Goal: Task Accomplishment & Management: Complete application form

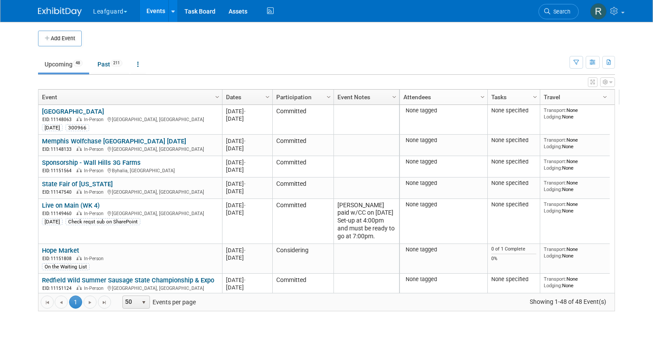
click at [127, 11] on button "Leafguard" at bounding box center [115, 9] width 46 height 19
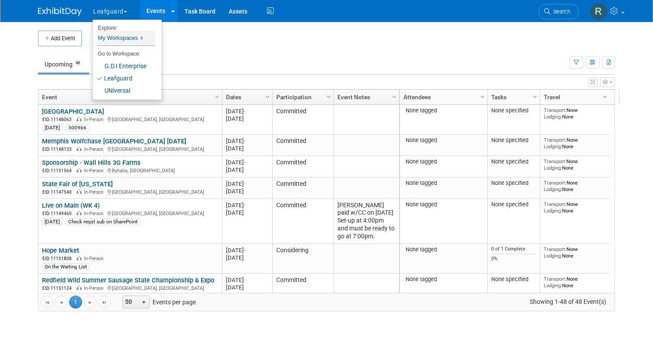
click at [116, 35] on link "My Workspaces 3" at bounding box center [126, 38] width 58 height 15
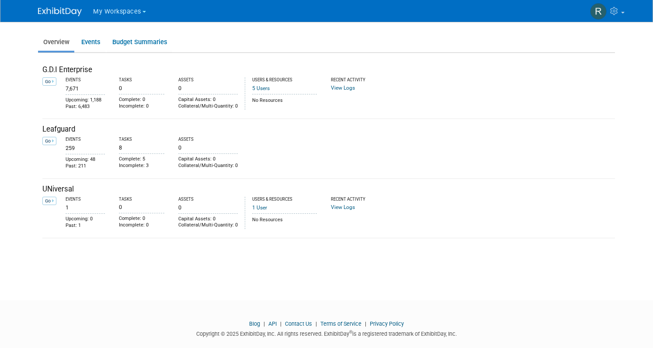
click at [130, 10] on span "My Workspaces" at bounding box center [117, 11] width 48 height 7
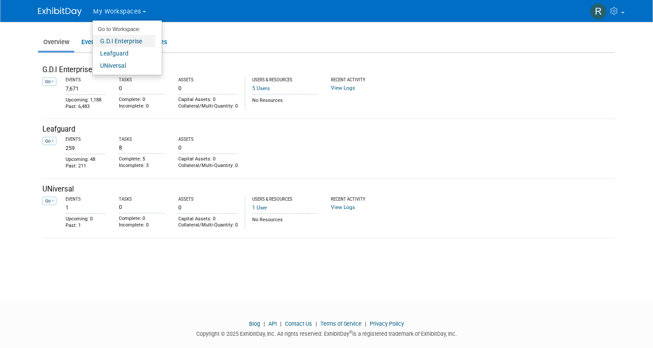
click at [115, 42] on link "G.D.I Enterprise" at bounding box center [124, 41] width 63 height 12
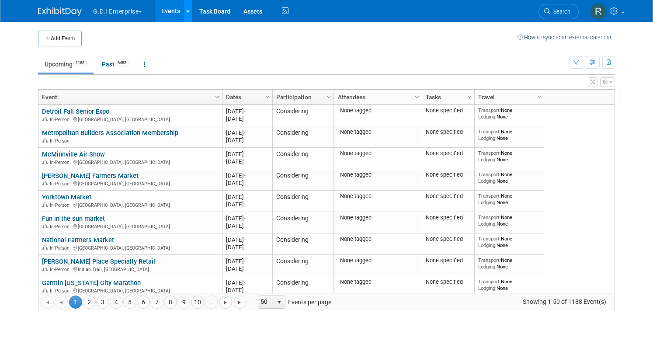
click at [186, 13] on icon at bounding box center [187, 12] width 3 height 6
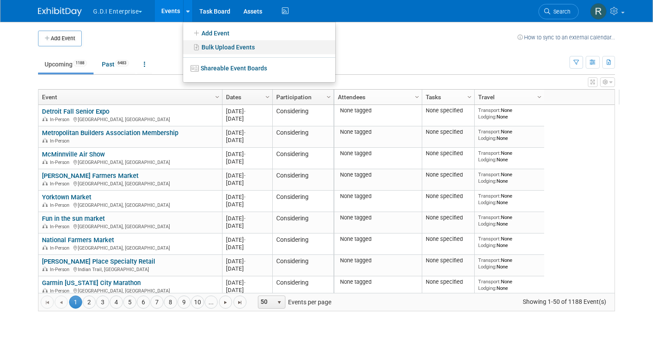
click at [205, 46] on link "Bulk Upload Events" at bounding box center [259, 47] width 152 height 14
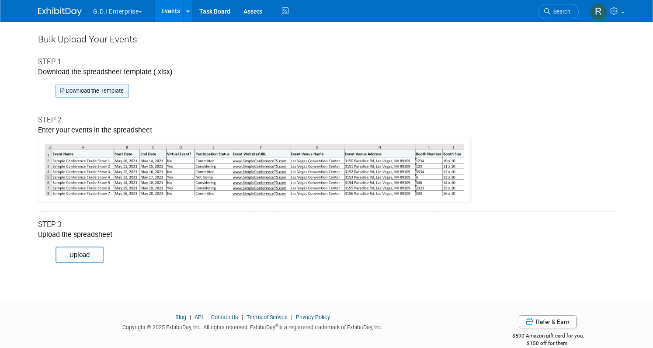
click at [91, 91] on link "Download the Template" at bounding box center [92, 91] width 73 height 14
click at [69, 258] on input "file" at bounding box center [43, 254] width 119 height 15
type input "C:\fakepath\ExhibitDay-Event-Import-UHR.xlsx"
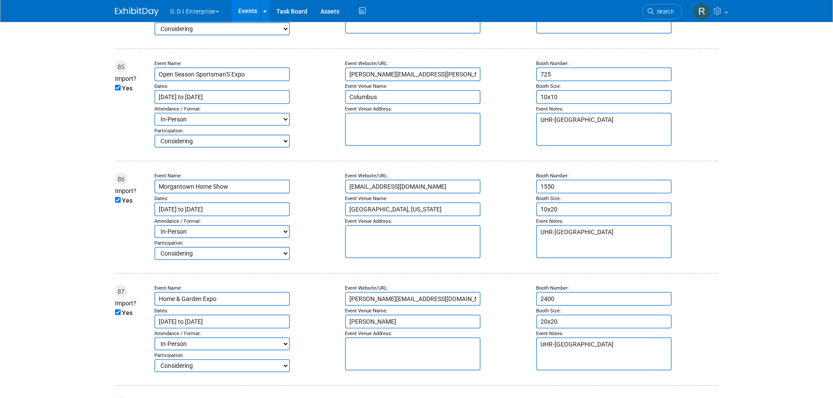
scroll to position [11565, 0]
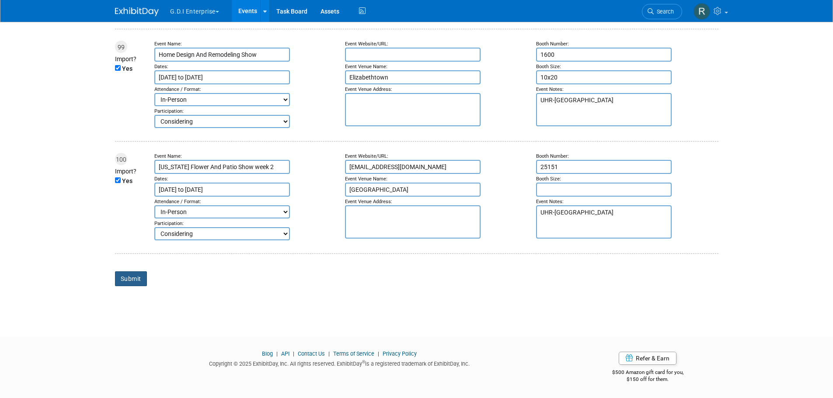
click at [132, 278] on input "Submit" at bounding box center [131, 279] width 32 height 15
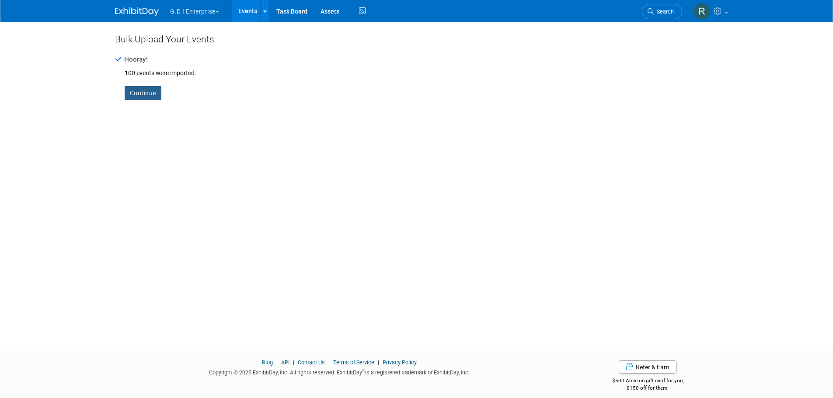
click at [140, 91] on link "Continue" at bounding box center [143, 93] width 37 height 14
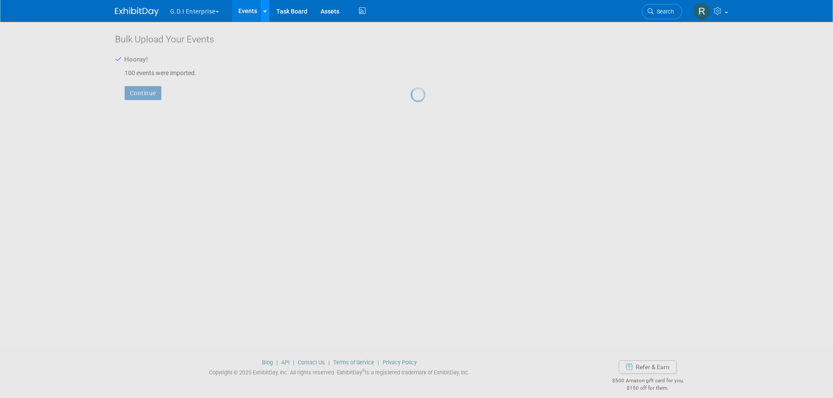
click at [265, 11] on icon at bounding box center [264, 12] width 3 height 6
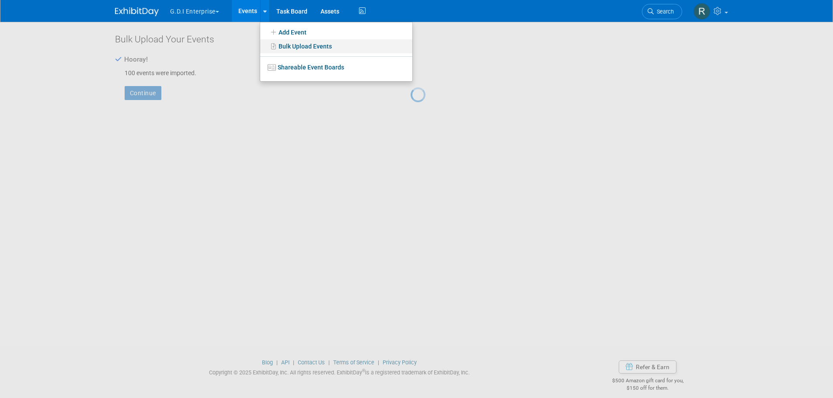
click at [279, 42] on link "Bulk Upload Events" at bounding box center [336, 46] width 152 height 14
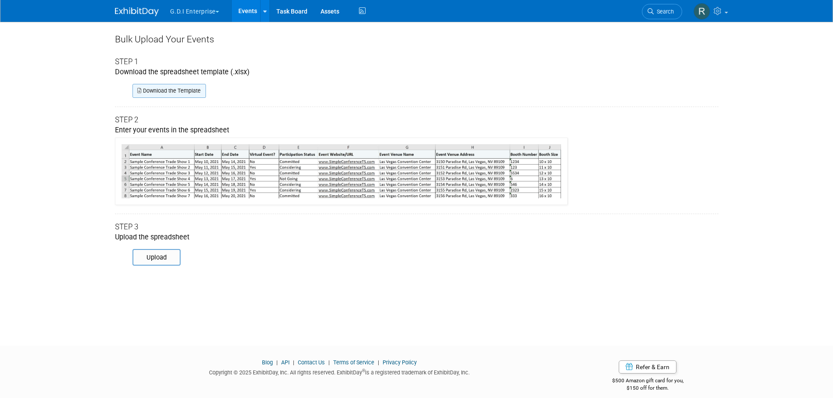
click at [177, 94] on link "Download the Template" at bounding box center [168, 91] width 73 height 14
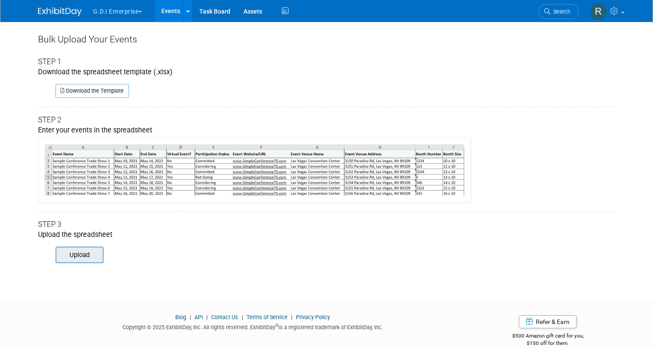
click at [86, 253] on input "file" at bounding box center [43, 254] width 119 height 15
type input "C:\fakepath\ExhibitDay-Event-Import-Template (3).xlsx"
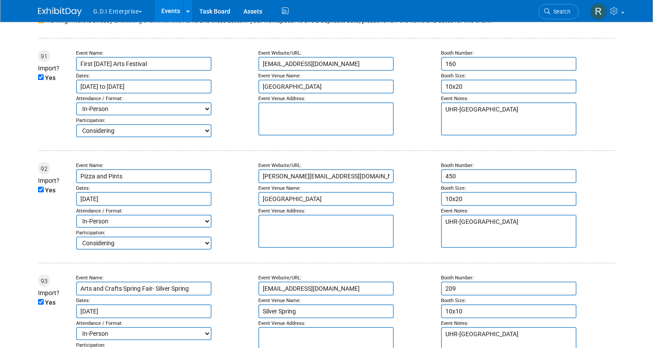
scroll to position [10925, 0]
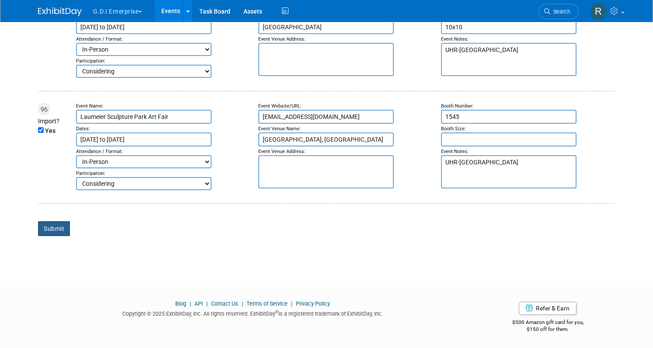
click at [52, 226] on input "Submit" at bounding box center [54, 228] width 32 height 15
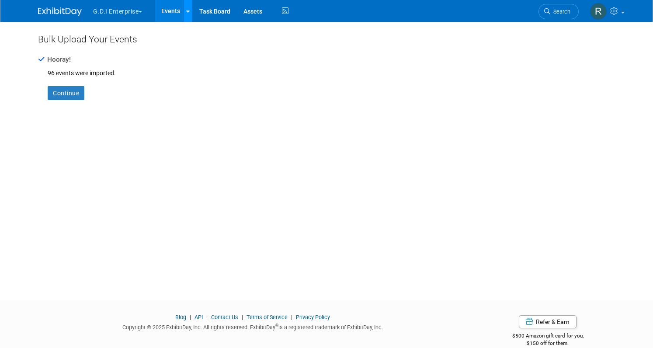
click at [186, 9] on icon at bounding box center [187, 12] width 3 height 6
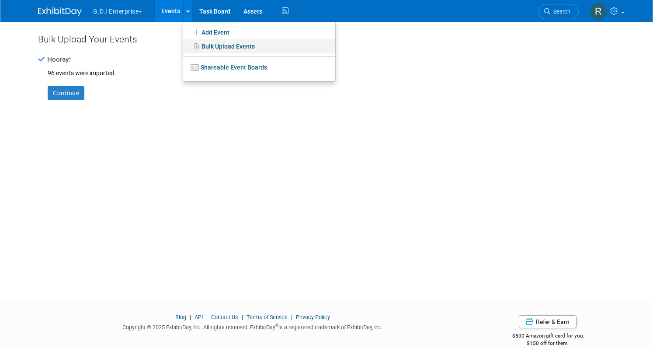
click at [202, 45] on link "Bulk Upload Events" at bounding box center [259, 46] width 152 height 14
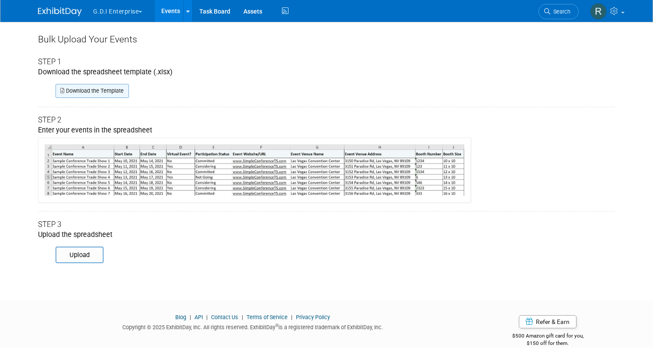
click at [71, 93] on link "Download the Template" at bounding box center [92, 91] width 73 height 14
click at [77, 257] on input "file" at bounding box center [43, 254] width 119 height 15
type input "C:\fakepath\ExhibitDay-Event-Import-Template (4).xlsx"
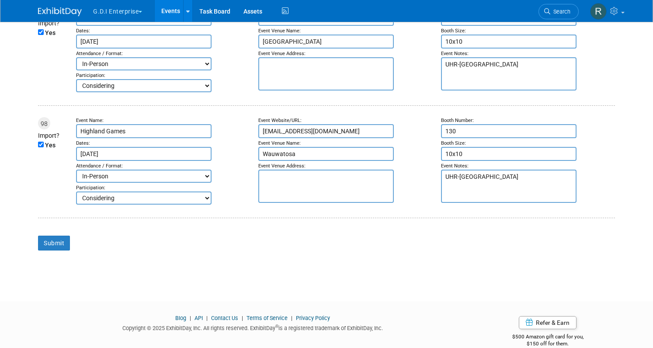
scroll to position [11137, 0]
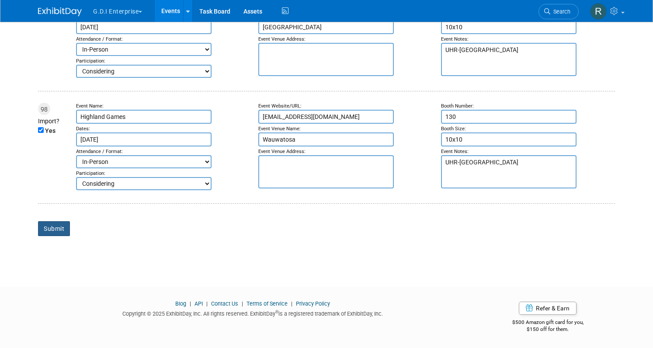
click at [44, 228] on input "Submit" at bounding box center [54, 228] width 32 height 15
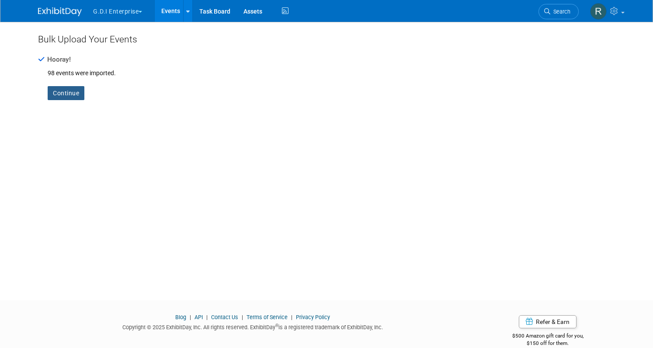
click at [61, 95] on link "Continue" at bounding box center [66, 93] width 37 height 14
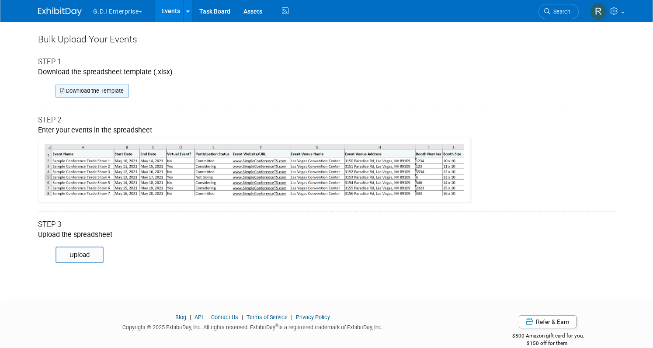
click at [77, 95] on link "Download the Template" at bounding box center [92, 91] width 73 height 14
click at [75, 256] on input "file" at bounding box center [43, 254] width 119 height 15
type input "C:\fakepath\ExhibitDay-Event-Import-Template (5).xlsx"
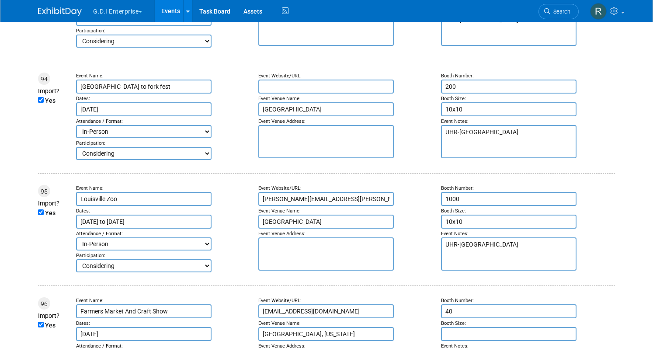
scroll to position [11108, 0]
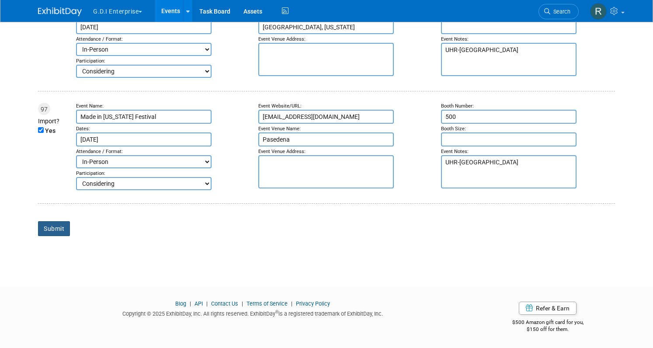
click at [38, 229] on input "Submit" at bounding box center [54, 228] width 32 height 15
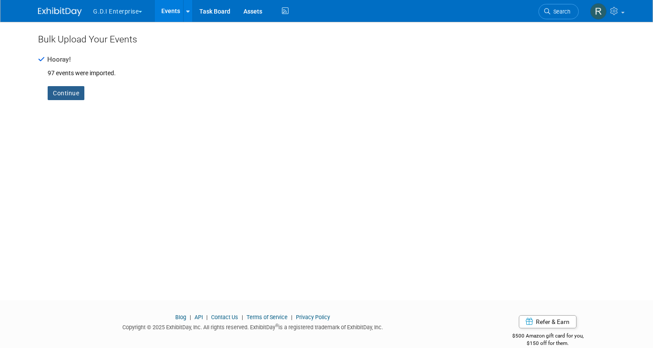
click at [64, 99] on link "Continue" at bounding box center [66, 93] width 37 height 14
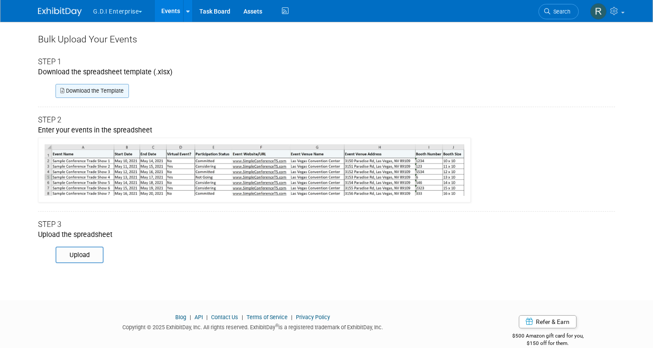
click at [108, 91] on link "Download the Template" at bounding box center [92, 91] width 73 height 14
click at [74, 253] on input "file" at bounding box center [43, 254] width 119 height 15
type input "C:\fakepath\ExhibitDay-Event-Import-Template (6).xlsx"
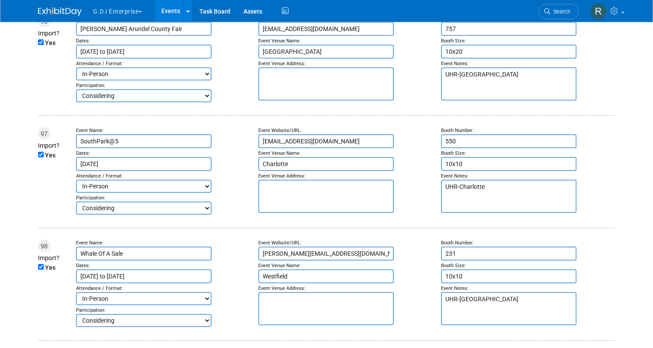
scroll to position [11433, 0]
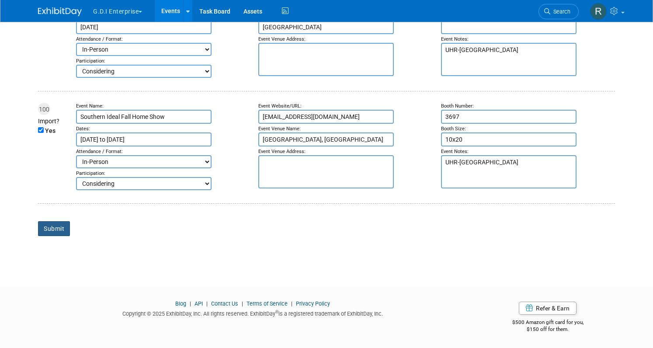
click at [53, 227] on input "Submit" at bounding box center [54, 228] width 32 height 15
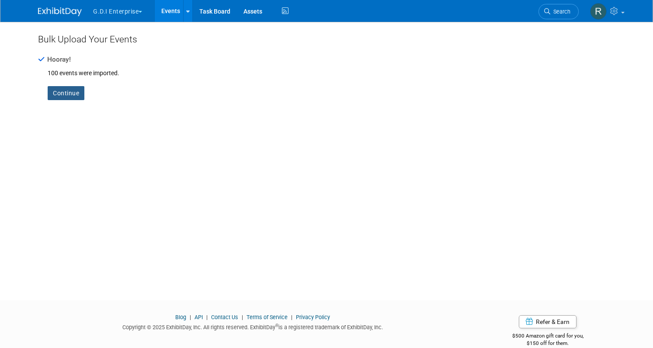
click at [73, 97] on link "Continue" at bounding box center [66, 93] width 37 height 14
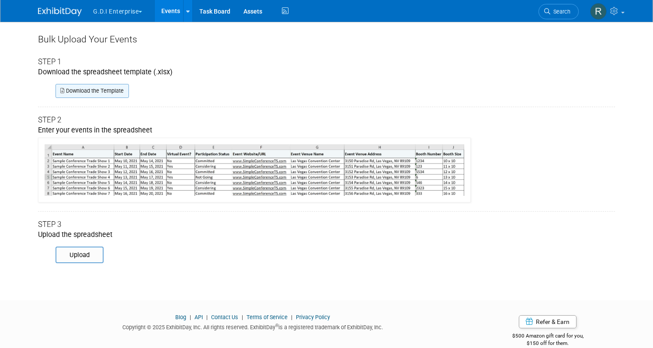
click at [89, 94] on link "Download the Template" at bounding box center [92, 91] width 73 height 14
click at [79, 253] on input "file" at bounding box center [43, 254] width 119 height 15
type input "C:\fakepath\ExhibitDay-Event-Import-Template (7).xlsx"
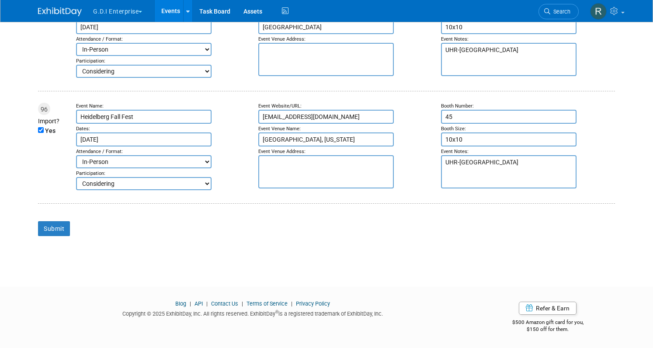
scroll to position [10967, 0]
click at [49, 226] on input "Submit" at bounding box center [54, 228] width 32 height 15
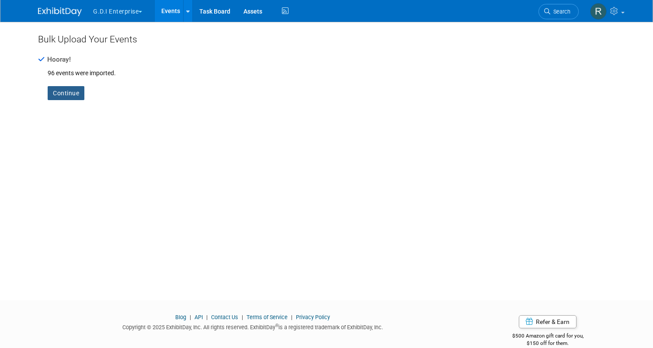
click at [62, 94] on link "Continue" at bounding box center [66, 93] width 37 height 14
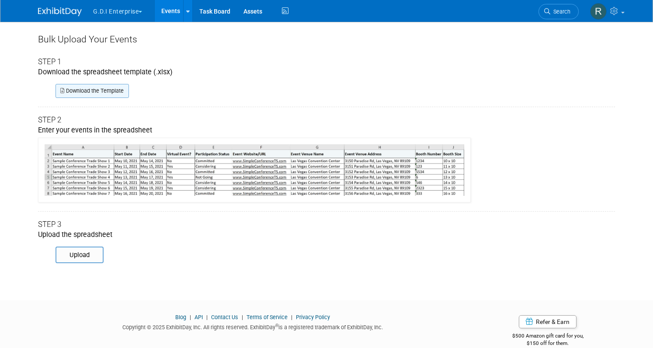
click at [94, 90] on link "Download the Template" at bounding box center [92, 91] width 73 height 14
click at [79, 255] on input "file" at bounding box center [43, 254] width 119 height 15
type input "C:\fakepath\ExhibitDay-Event-Import-Template (8).xlsx"
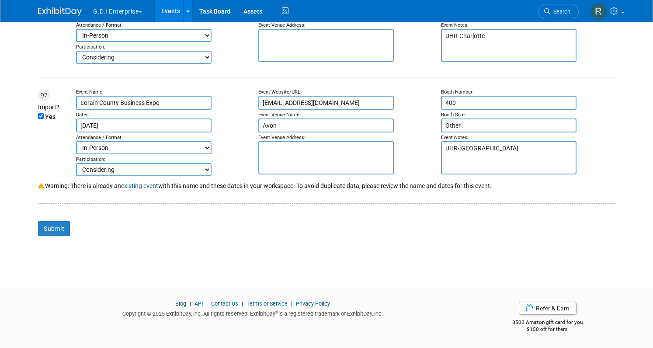
scroll to position [11108, 0]
click at [49, 229] on input "Submit" at bounding box center [54, 228] width 32 height 15
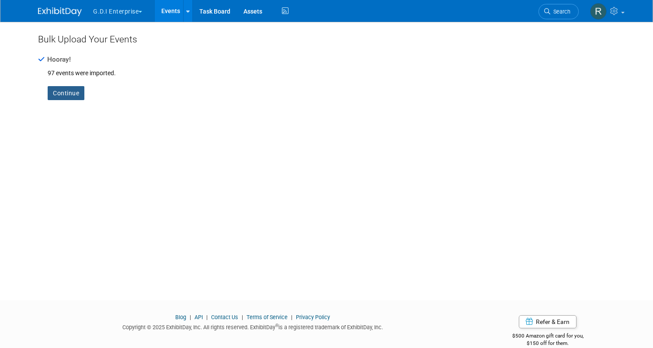
click at [66, 94] on link "Continue" at bounding box center [66, 93] width 37 height 14
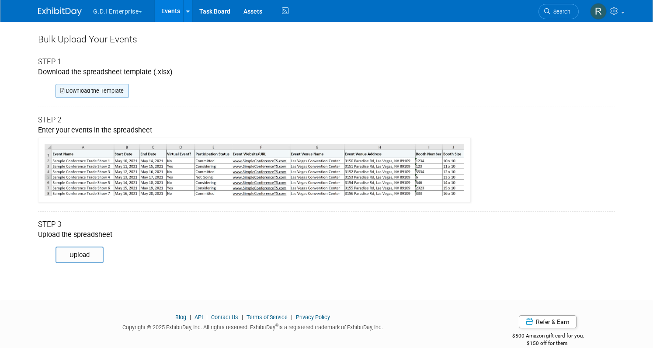
click at [77, 88] on link "Download the Template" at bounding box center [92, 91] width 73 height 14
click at [78, 255] on input "file" at bounding box center [43, 254] width 119 height 15
type input "C:\fakepath\ExhibitDay-Event-Import-Template (9).xlsx"
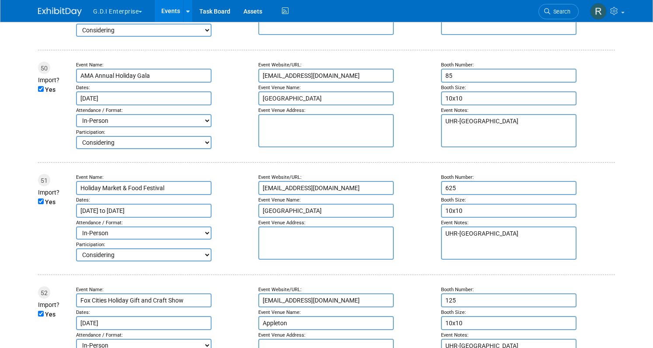
scroll to position [5872, 0]
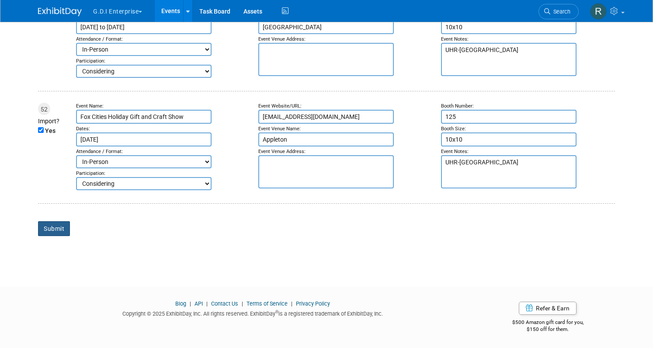
click at [52, 226] on input "Submit" at bounding box center [54, 228] width 32 height 15
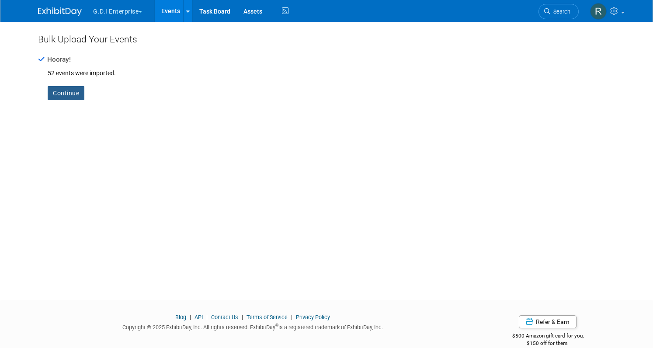
click at [61, 95] on link "Continue" at bounding box center [66, 93] width 37 height 14
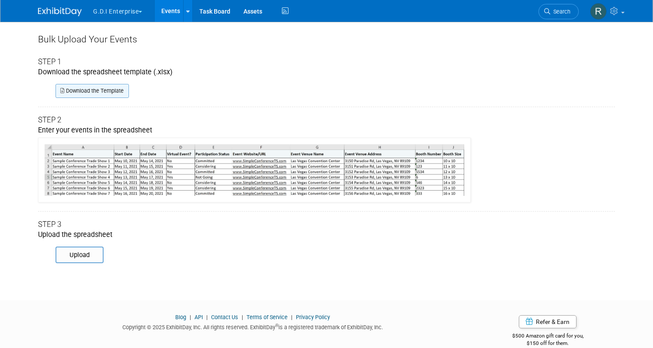
click at [96, 91] on link "Download the Template" at bounding box center [92, 91] width 73 height 14
click at [84, 252] on input "file" at bounding box center [43, 254] width 119 height 15
type input "C:\fakepath\ExhibitDay-Event-Import-Template (10).xlsx"
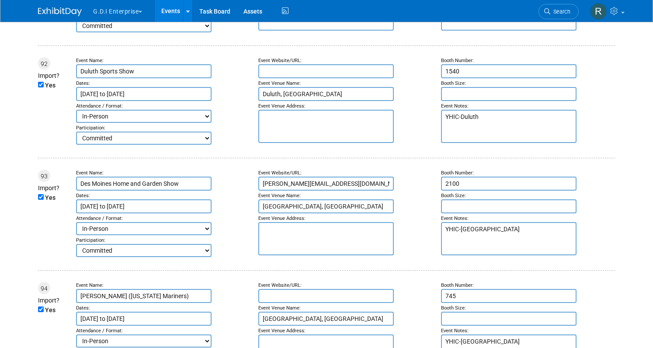
scroll to position [10684, 0]
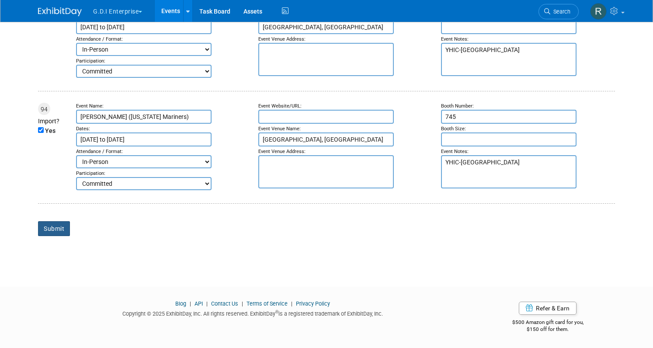
click at [46, 226] on input "Submit" at bounding box center [54, 228] width 32 height 15
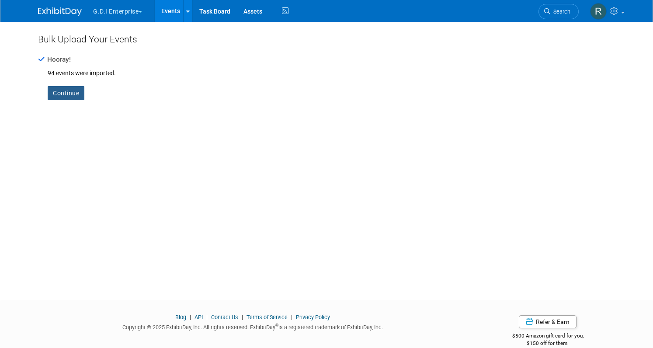
click at [51, 92] on link "Continue" at bounding box center [66, 93] width 37 height 14
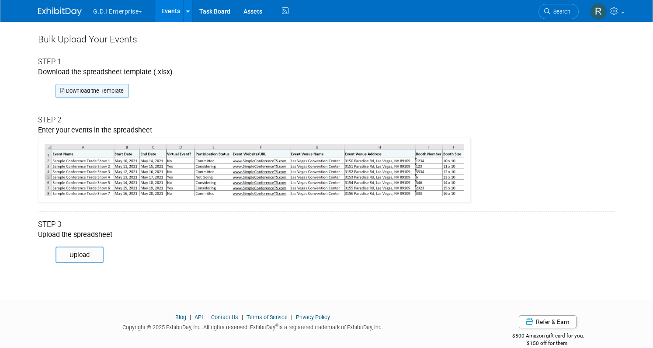
click at [75, 88] on link "Download the Template" at bounding box center [92, 91] width 73 height 14
click at [401, 285] on body "G.D.I Enterprise Explore: My Workspaces 3 Go to Workspace:" at bounding box center [326, 174] width 653 height 348
click at [86, 256] on input "file" at bounding box center [43, 254] width 119 height 15
type input "C:\fakepath\ExhibitDay-Event-Import-Template (11).xlsx"
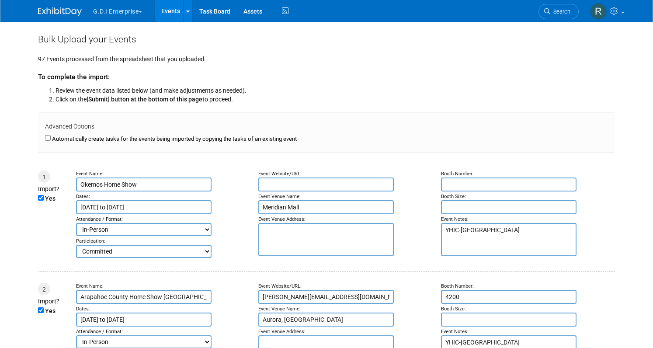
type input "Feb 15, 2025"
type input "Feb 16, 2025"
type input "Feb 22, 2025"
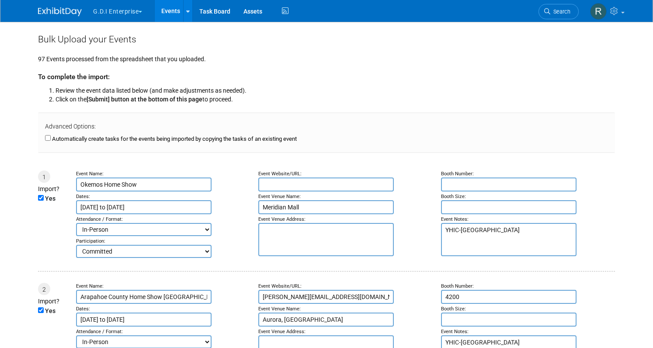
type input "Mar 1, 2025"
type input "Mar 2, 2025"
type input "Mar 3, 2025"
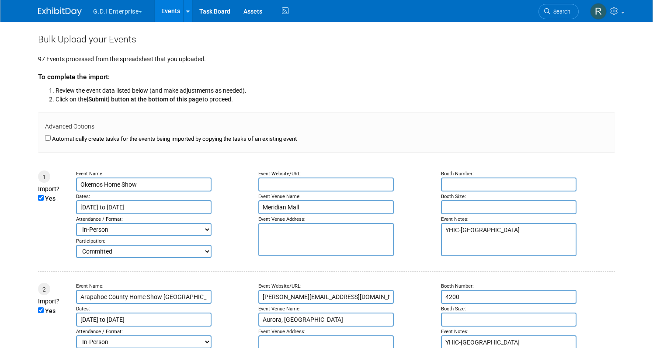
type input "Mar 6, 2025"
type input "Mar 8, 2025"
type input "Mar 11, 2025"
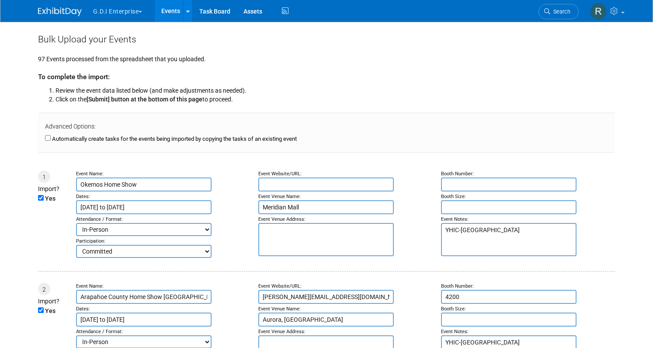
type input "Mar 15, 2025"
type input "Mar 22, 2025"
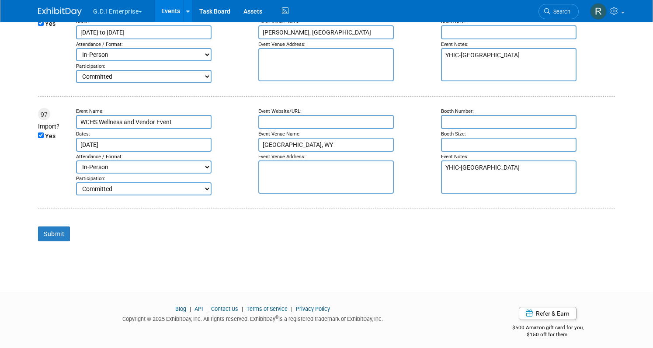
scroll to position [11066, 0]
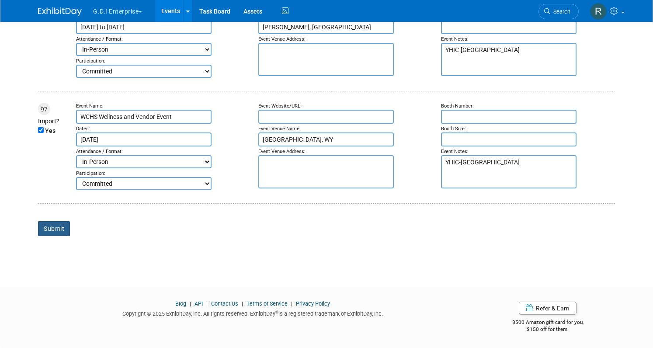
click at [55, 228] on input "Submit" at bounding box center [54, 228] width 32 height 15
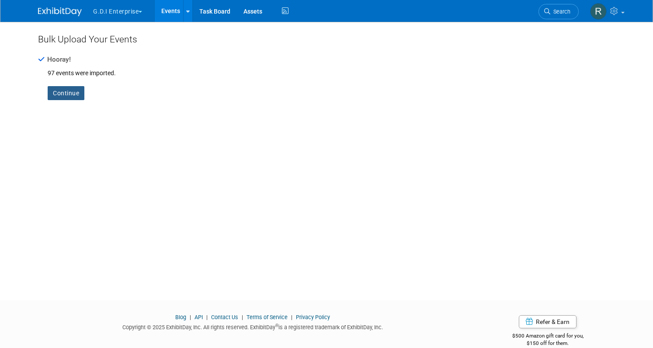
click at [70, 94] on link "Continue" at bounding box center [66, 93] width 37 height 14
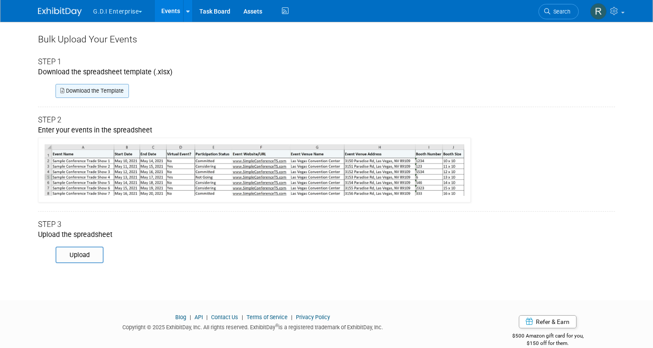
click at [97, 95] on link "Download the Template" at bounding box center [92, 91] width 73 height 14
click at [66, 247] on div "Upload" at bounding box center [326, 243] width 577 height 7
click at [63, 254] on input "file" at bounding box center [43, 254] width 119 height 15
type input "C:\fakepath\ExhibitDay-Event-Import-Template (12).xlsx"
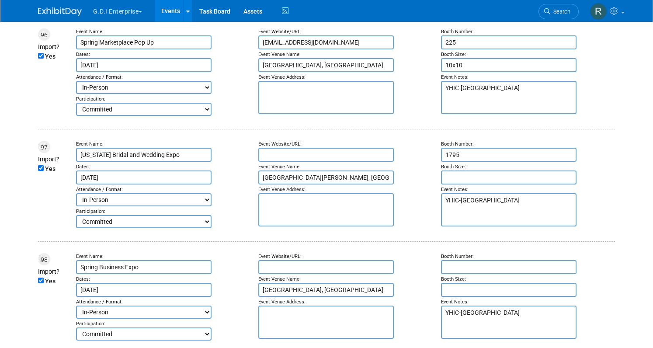
scroll to position [11363, 0]
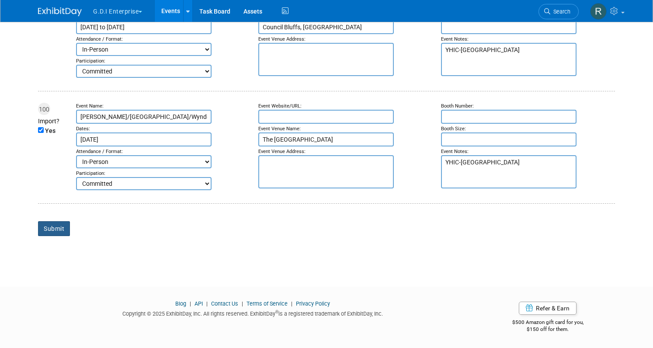
click at [45, 233] on input "Submit" at bounding box center [54, 228] width 32 height 15
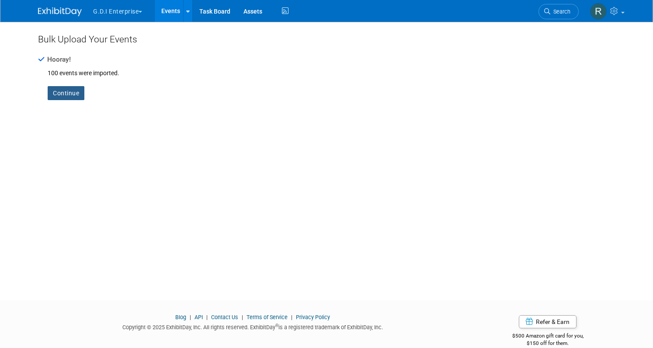
click at [54, 93] on link "Continue" at bounding box center [66, 93] width 37 height 14
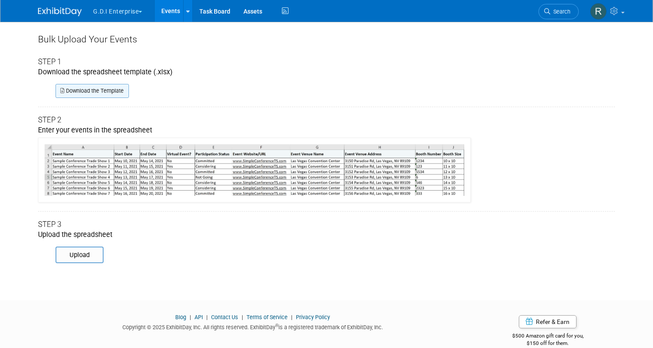
click at [85, 92] on link "Download the Template" at bounding box center [92, 91] width 73 height 14
click at [76, 256] on input "file" at bounding box center [43, 254] width 119 height 15
type input "C:\fakepath\ExhibitDay-Event-Import-Template (13).xlsx"
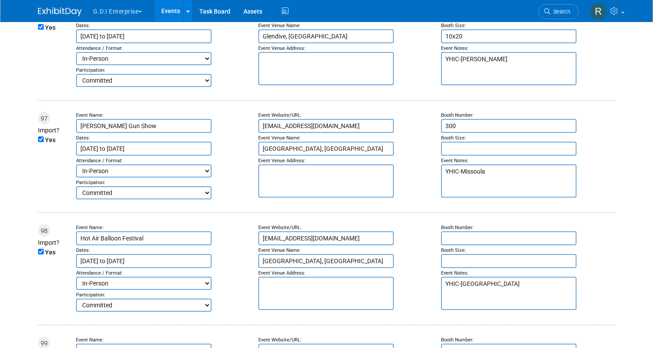
scroll to position [11433, 0]
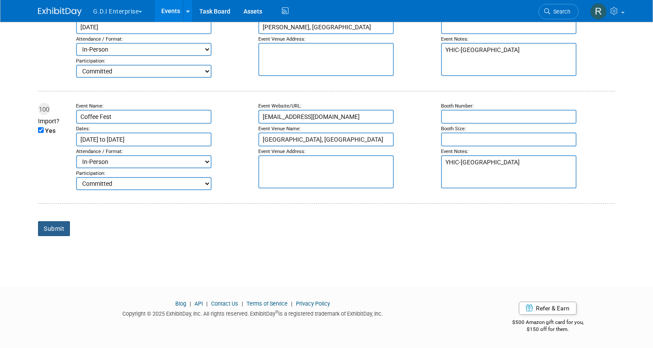
click at [50, 232] on input "Submit" at bounding box center [54, 228] width 32 height 15
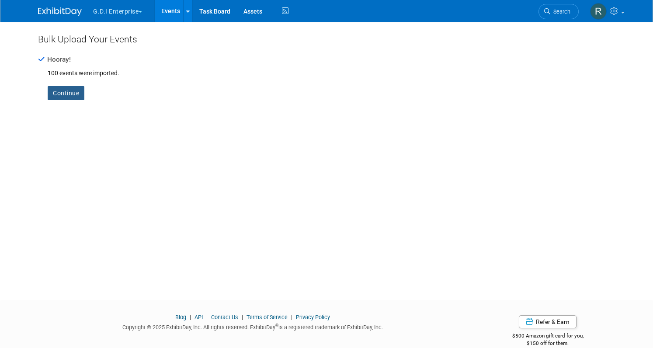
click at [52, 94] on link "Continue" at bounding box center [66, 93] width 37 height 14
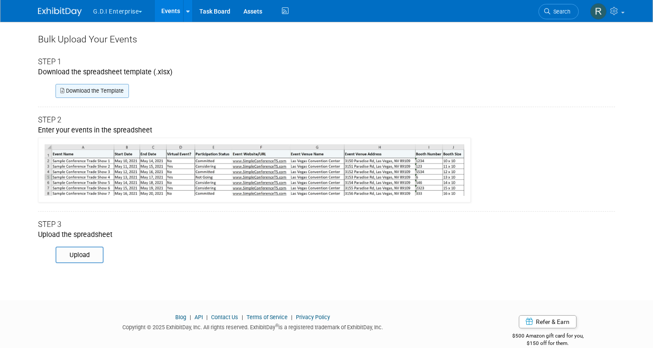
click at [94, 92] on link "Download the Template" at bounding box center [92, 91] width 73 height 14
click at [57, 260] on input "file" at bounding box center [43, 254] width 119 height 15
type input "C:\fakepath\ExhibitDay-Event-Import-Template (14).xlsx"
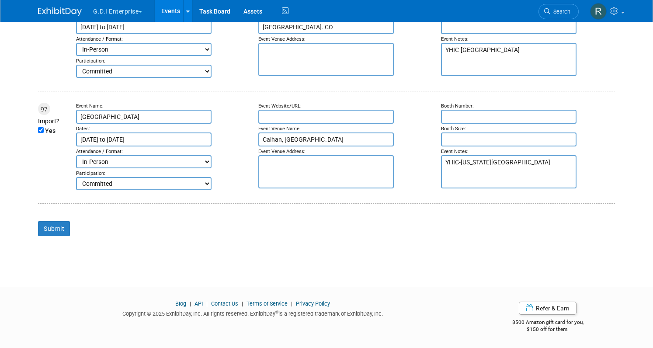
scroll to position [10982, 0]
click at [49, 231] on input "Submit" at bounding box center [54, 228] width 32 height 15
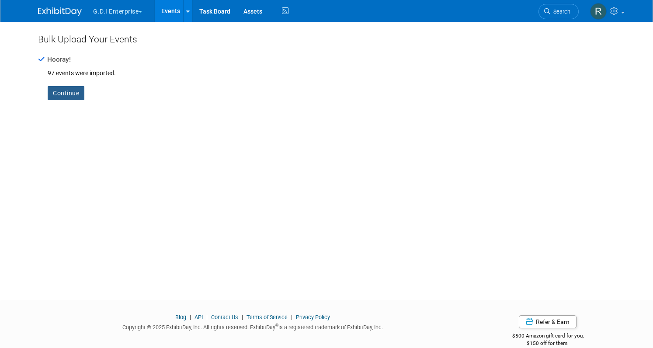
click at [59, 94] on link "Continue" at bounding box center [66, 93] width 37 height 14
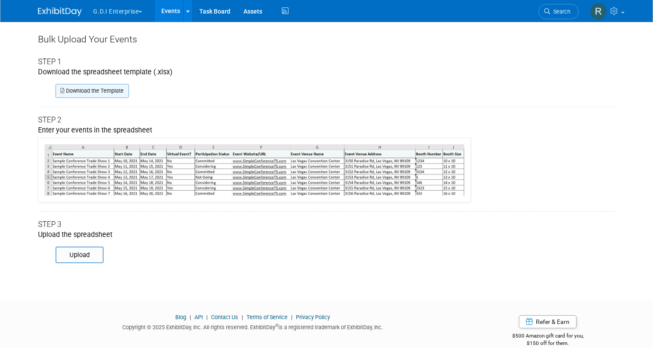
click at [68, 91] on link "Download the Template" at bounding box center [92, 91] width 73 height 14
click at [526, 197] on div at bounding box center [326, 169] width 577 height 67
click at [77, 251] on input "file" at bounding box center [43, 254] width 119 height 15
type input "C:\fakepath\ExhibitDay-Event-Import-Template (15).xlsx"
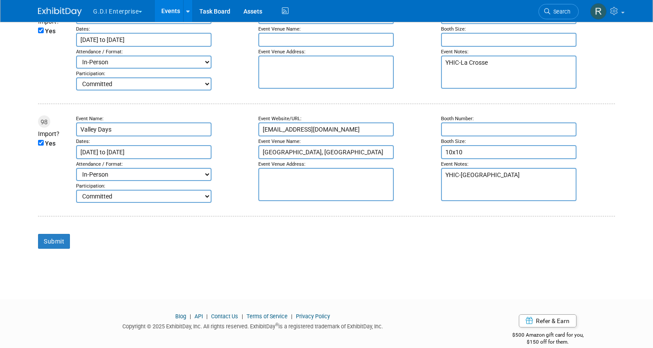
scroll to position [11123, 0]
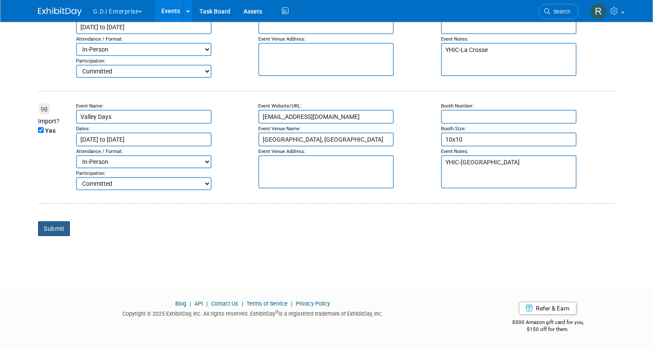
click at [52, 225] on input "Submit" at bounding box center [54, 228] width 32 height 15
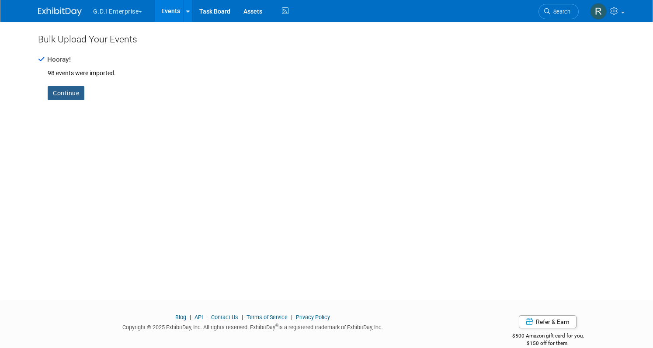
click at [59, 94] on link "Continue" at bounding box center [66, 93] width 37 height 14
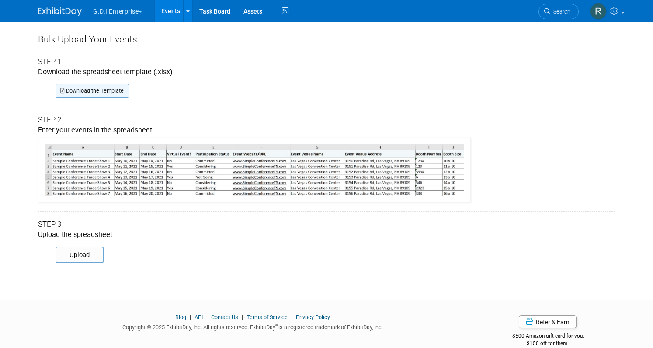
click at [113, 91] on link "Download the Template" at bounding box center [92, 91] width 73 height 14
click at [71, 91] on link "Download the Template" at bounding box center [92, 91] width 73 height 14
click at [91, 256] on input "file" at bounding box center [43, 254] width 119 height 15
type input "C:\fakepath\ExhibitDay-Event-Import-Template (16).xlsx"
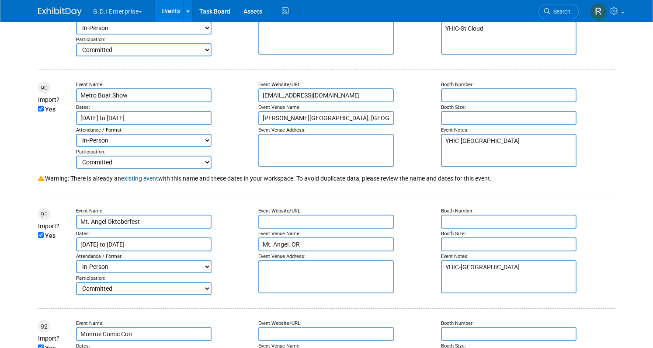
scroll to position [11321, 0]
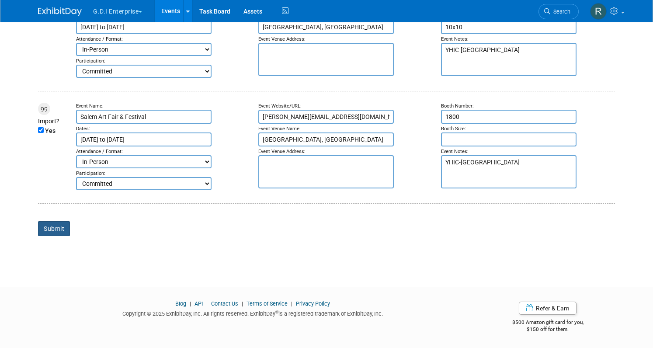
click at [42, 227] on input "Submit" at bounding box center [54, 228] width 32 height 15
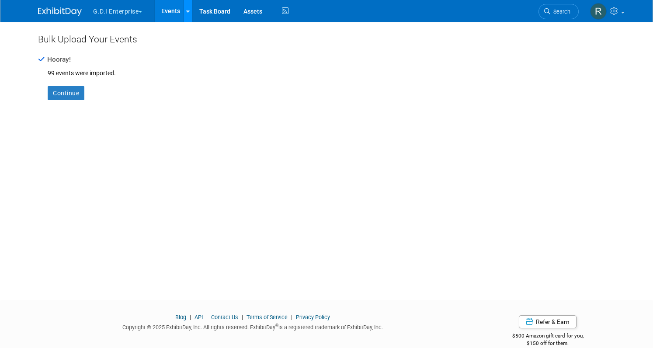
click at [186, 13] on icon at bounding box center [187, 12] width 3 height 6
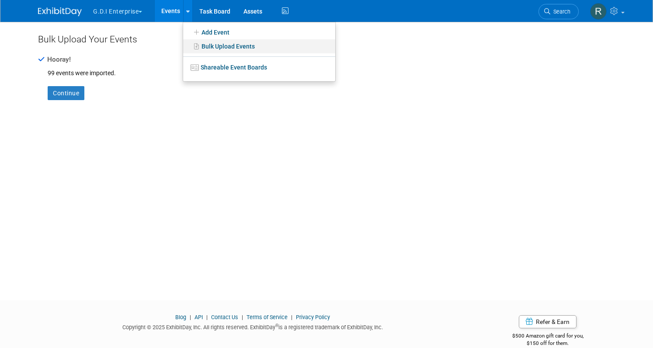
click at [202, 43] on link "Bulk Upload Events" at bounding box center [259, 46] width 152 height 14
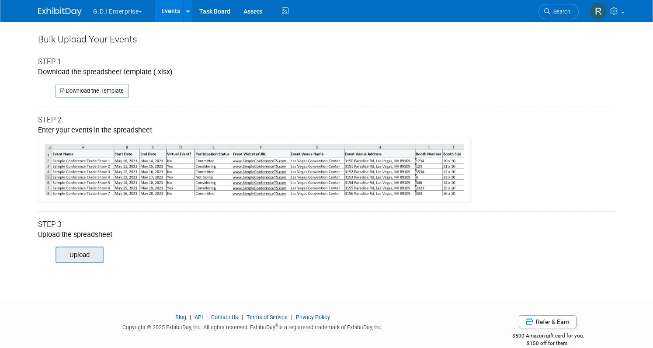
click at [76, 251] on input "file" at bounding box center [43, 254] width 119 height 15
type input "C:\fakepath\ExhibitDay-Event-Import-Template (17).xlsx"
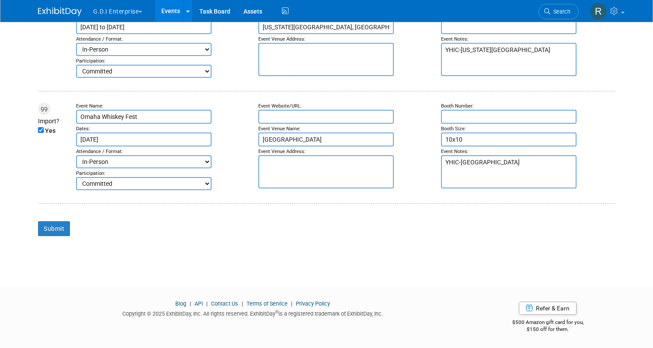
scroll to position [11237, 0]
click at [43, 227] on input "Submit" at bounding box center [54, 228] width 32 height 15
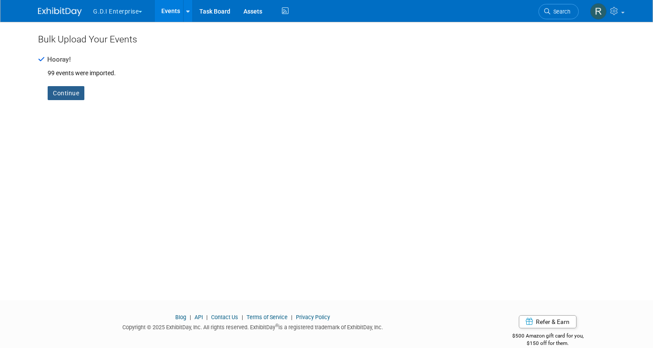
click at [63, 92] on link "Continue" at bounding box center [66, 93] width 37 height 14
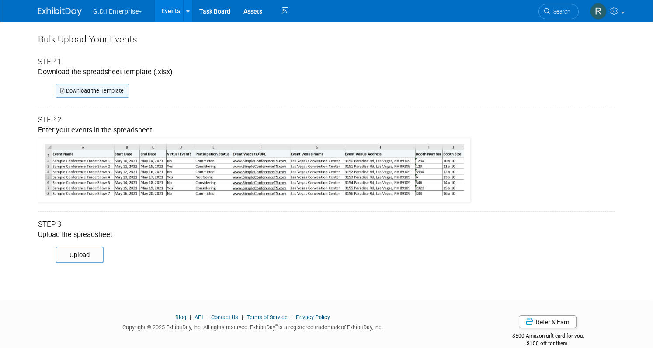
click at [102, 91] on link "Download the Template" at bounding box center [92, 91] width 73 height 14
click at [83, 253] on input "file" at bounding box center [43, 254] width 119 height 15
type input "C:\fakepath\ExhibitDay-Event-Import-Template (18).xlsx"
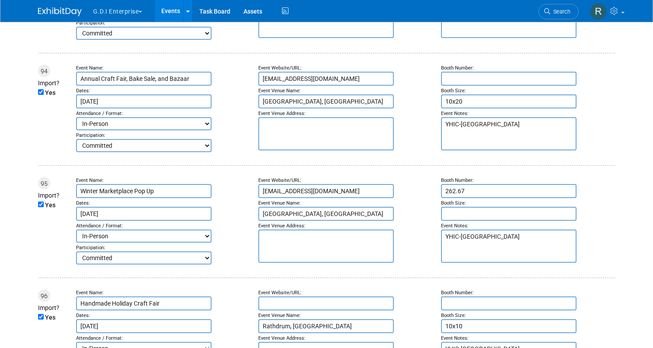
scroll to position [11349, 0]
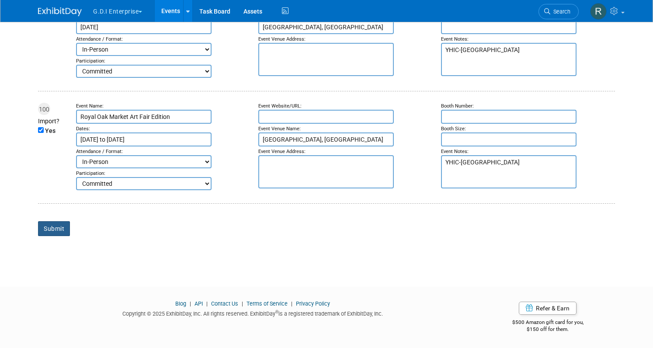
click at [51, 229] on input "Submit" at bounding box center [54, 228] width 32 height 15
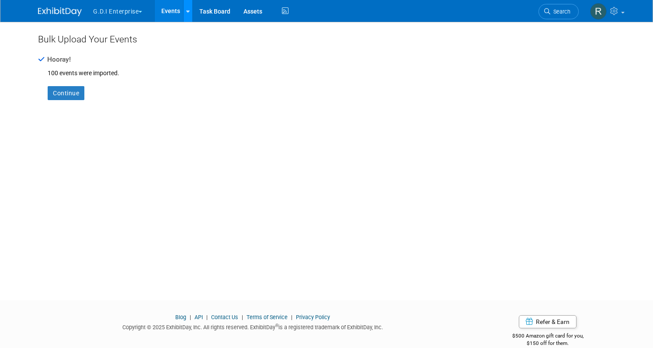
click at [186, 10] on icon at bounding box center [187, 12] width 3 height 6
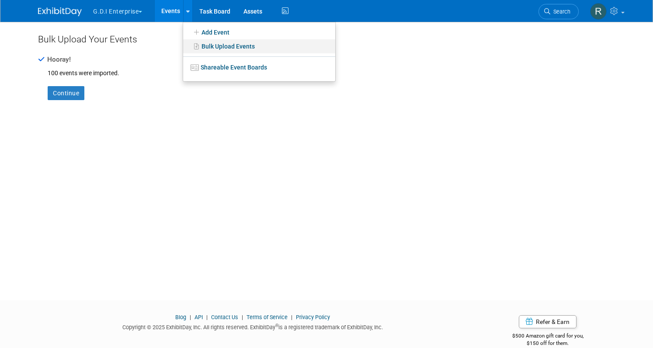
click at [206, 49] on link "Bulk Upload Events" at bounding box center [259, 46] width 152 height 14
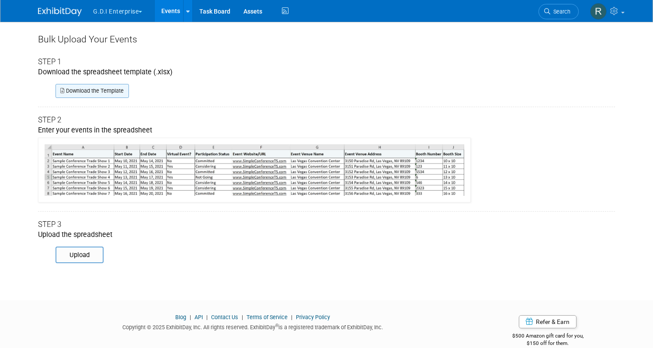
click at [95, 91] on link "Download the Template" at bounding box center [92, 91] width 73 height 14
click at [80, 258] on input "file" at bounding box center [43, 254] width 119 height 15
type input "C:\fakepath\ExhibitDay-Event-Import-Template (19).xlsx"
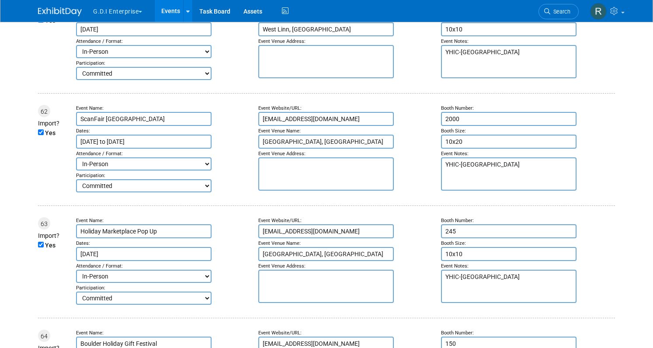
scroll to position [7911, 0]
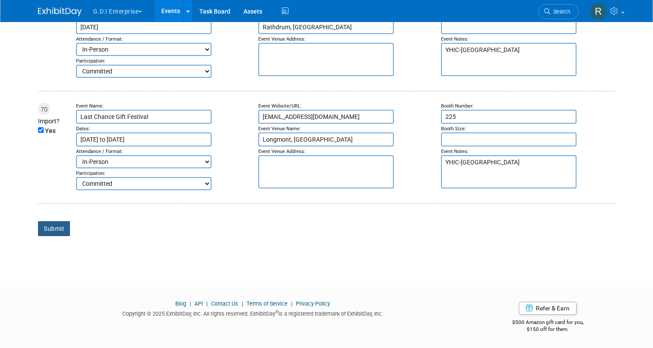
click at [55, 229] on input "Submit" at bounding box center [54, 228] width 32 height 15
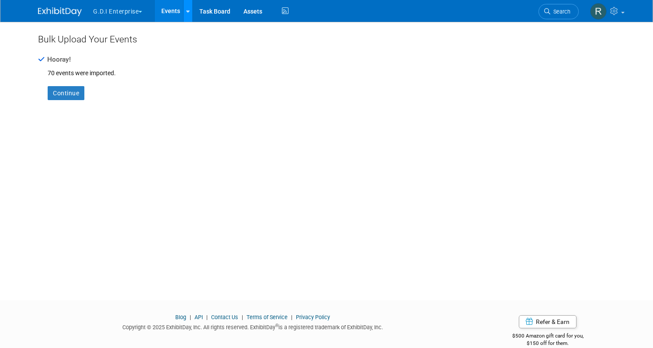
click at [186, 9] on icon at bounding box center [187, 12] width 3 height 6
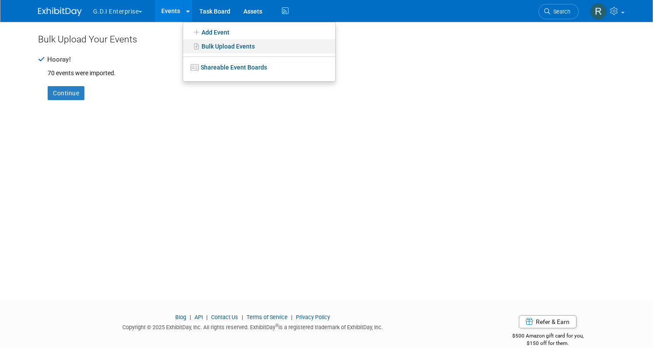
click at [209, 47] on link "Bulk Upload Events" at bounding box center [259, 46] width 152 height 14
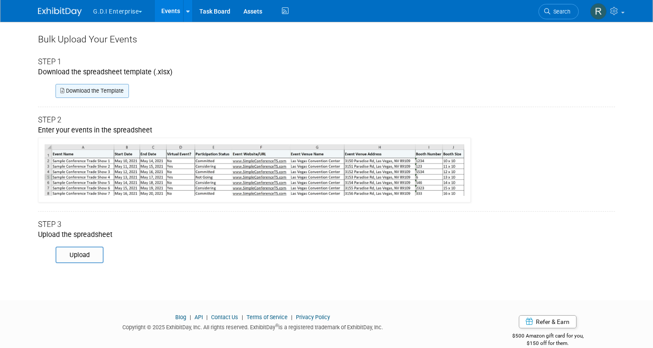
click at [77, 90] on link "Download the Template" at bounding box center [92, 91] width 73 height 14
click at [95, 90] on link "Download the Template" at bounding box center [92, 91] width 73 height 14
click at [93, 258] on input "file" at bounding box center [43, 254] width 119 height 15
type input "C:\fakepath\ExhibitDay-Event-Import-Template (21).xlsx"
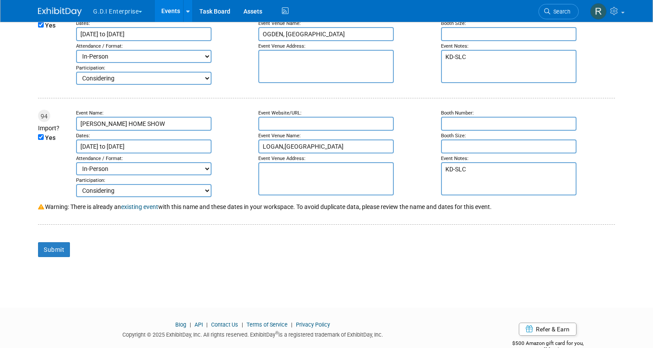
scroll to position [10838, 0]
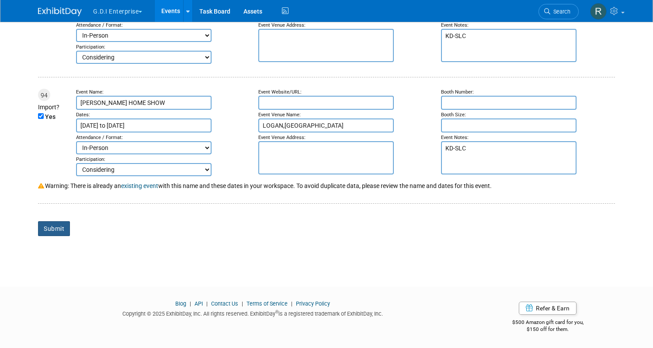
click at [39, 232] on input "Submit" at bounding box center [54, 228] width 32 height 15
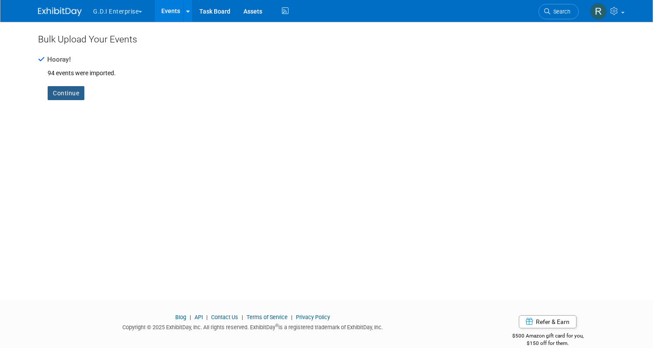
click at [66, 91] on link "Continue" at bounding box center [66, 93] width 37 height 14
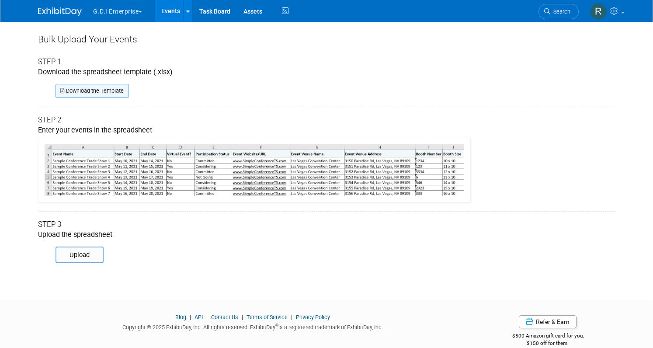
click at [79, 93] on link "Download the Template" at bounding box center [92, 91] width 73 height 14
click at [73, 261] on input "file" at bounding box center [43, 254] width 119 height 15
type input "C:\fakepath\ExhibitDay-Event-Import-Template (22).xlsx"
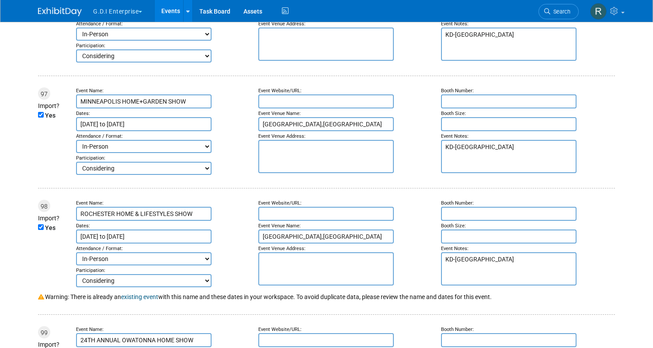
scroll to position [11557, 0]
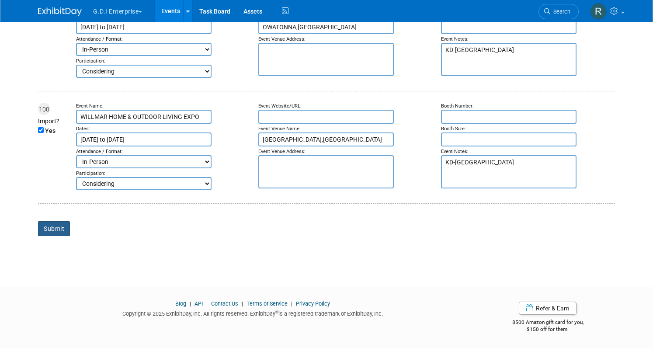
click at [52, 236] on input "Submit" at bounding box center [54, 228] width 32 height 15
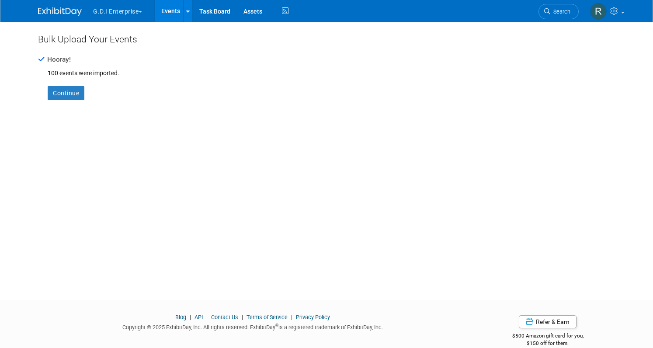
click at [61, 85] on div "Continue" at bounding box center [326, 97] width 577 height 40
click at [61, 91] on link "Continue" at bounding box center [66, 93] width 37 height 14
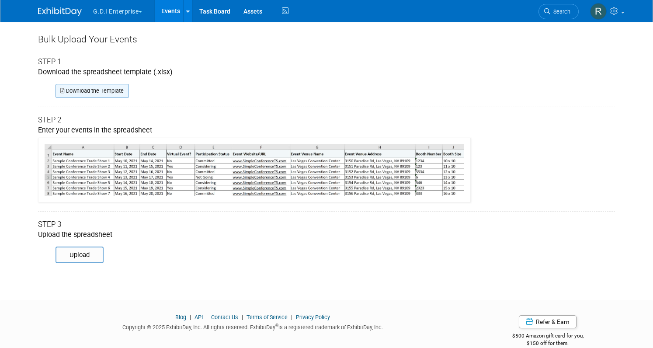
click at [99, 93] on link "Download the Template" at bounding box center [92, 91] width 73 height 14
click at [81, 253] on input "file" at bounding box center [43, 254] width 119 height 15
type input "C:\fakepath\ExhibitDay-Event-Import-Template (23).xlsx"
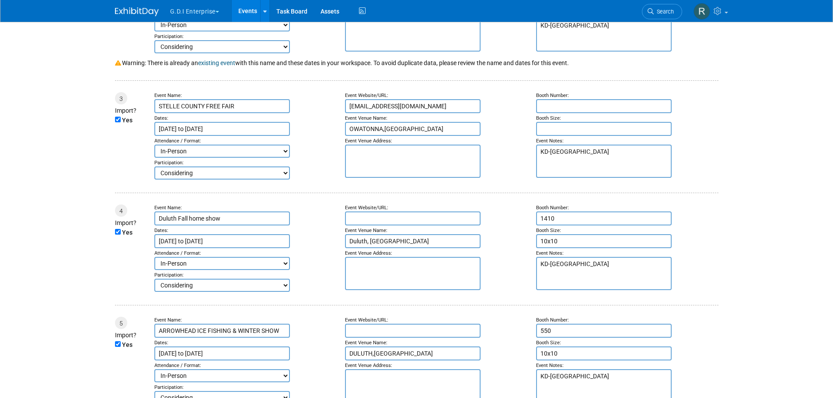
scroll to position [499, 0]
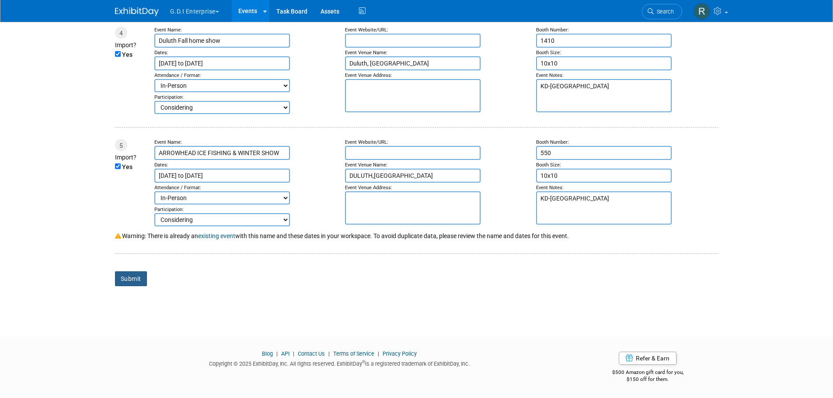
click at [132, 281] on input "Submit" at bounding box center [131, 279] width 32 height 15
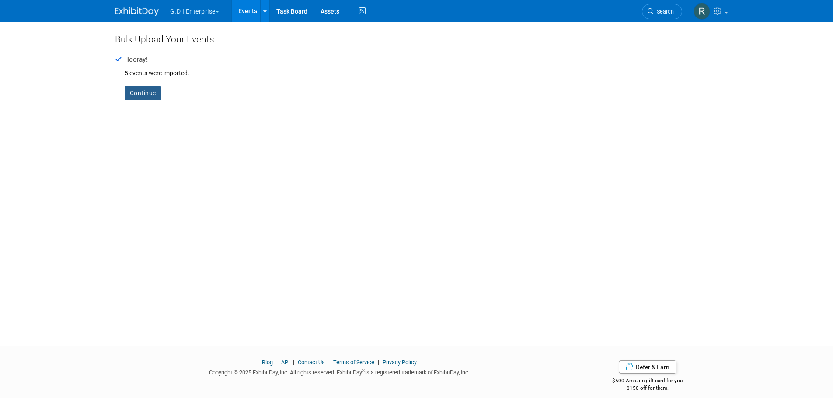
click at [142, 94] on link "Continue" at bounding box center [143, 93] width 37 height 14
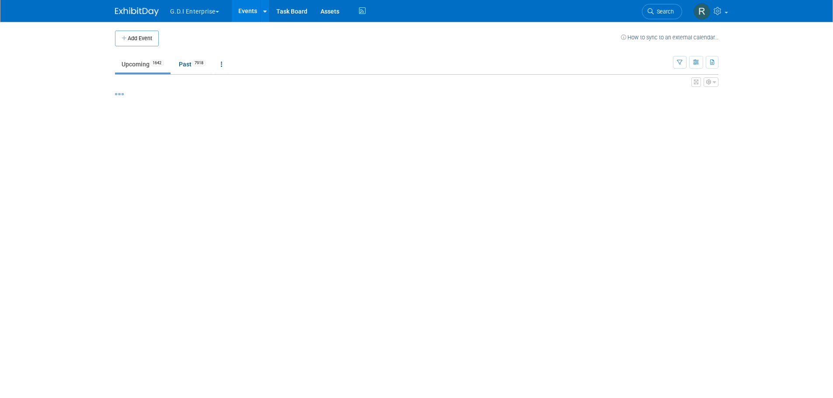
click at [267, 10] on icon at bounding box center [264, 12] width 3 height 6
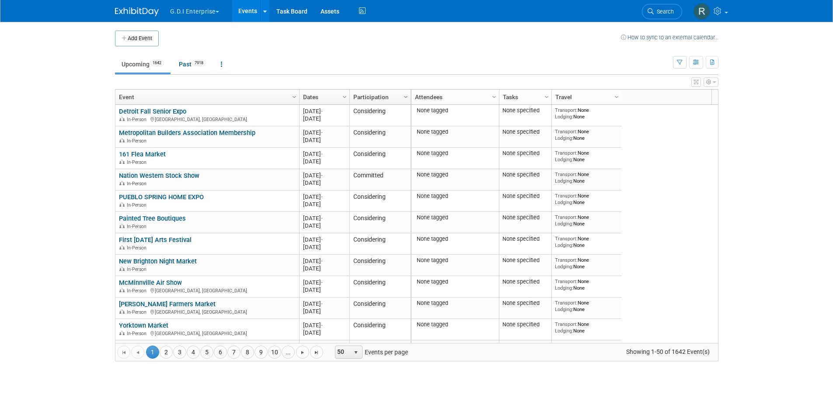
click at [807, 171] on body "G.D.I Enterprise Explore: My Workspaces 3 Go to Workspace: G.D.I Enterprise Lea…" at bounding box center [416, 199] width 833 height 398
